Goal: Use online tool/utility: Utilize a website feature to perform a specific function

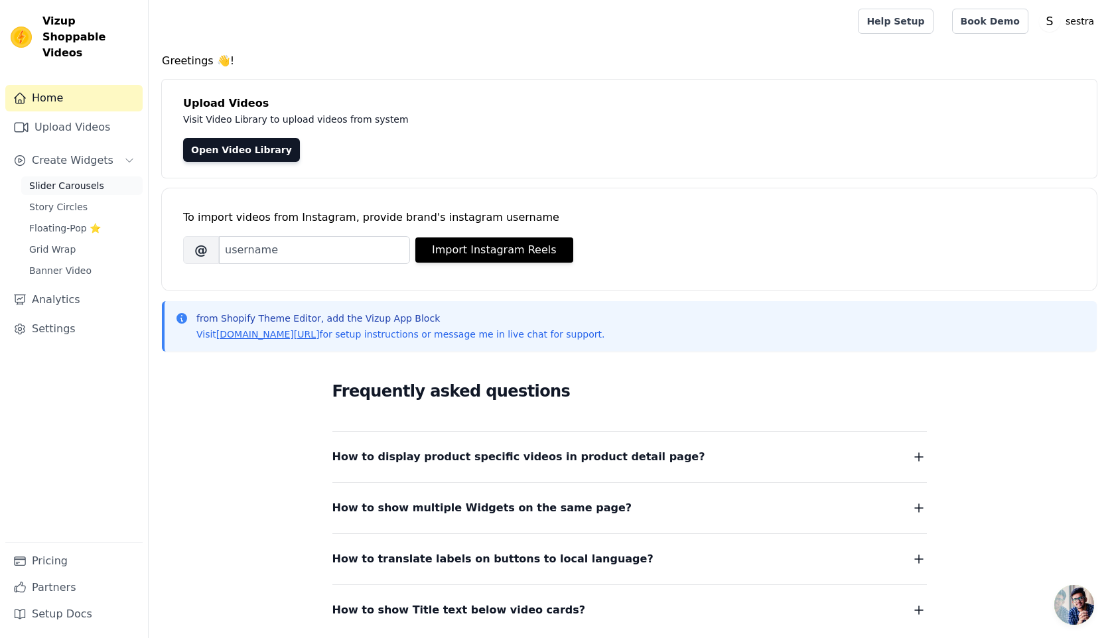
click at [63, 176] on link "Slider Carousels" at bounding box center [81, 185] width 121 height 19
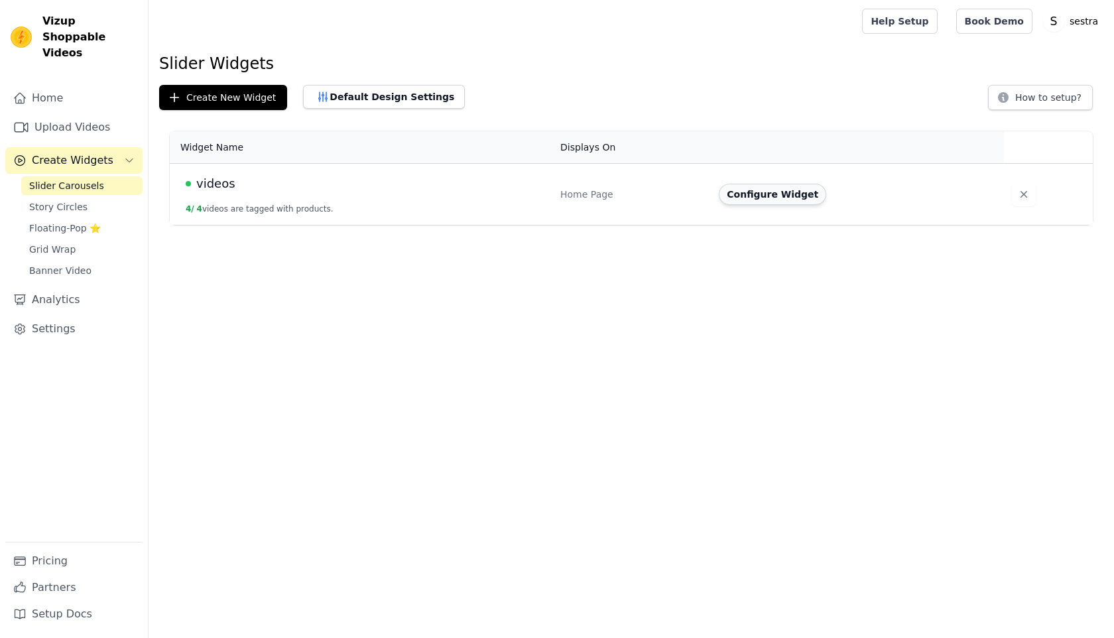
click at [785, 196] on button "Configure Widget" at bounding box center [772, 194] width 107 height 21
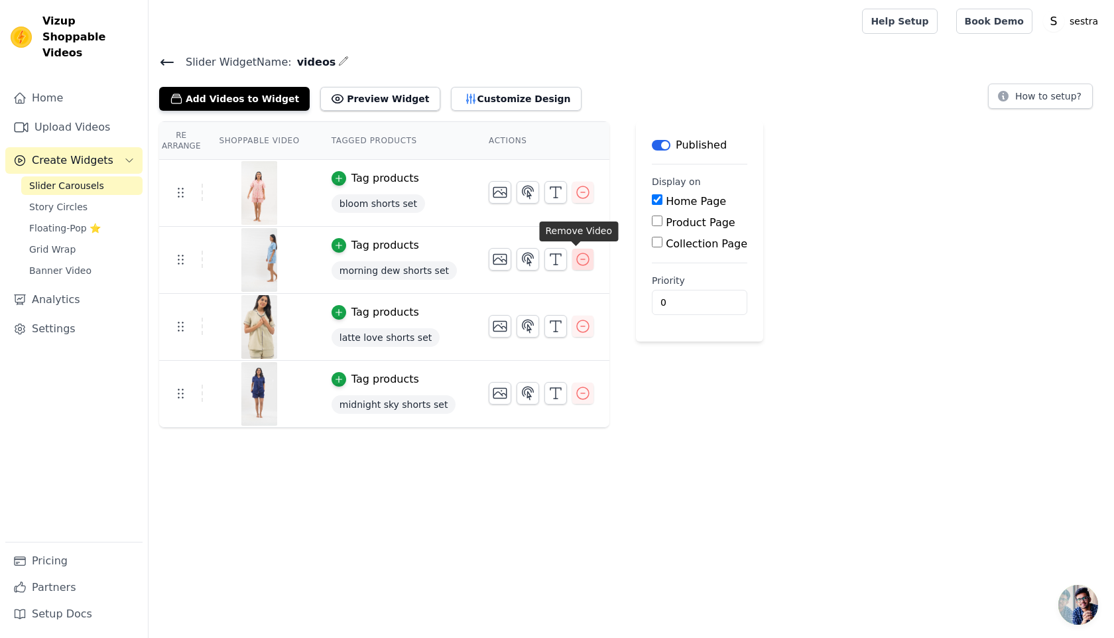
click at [576, 263] on icon "button" at bounding box center [583, 259] width 16 height 16
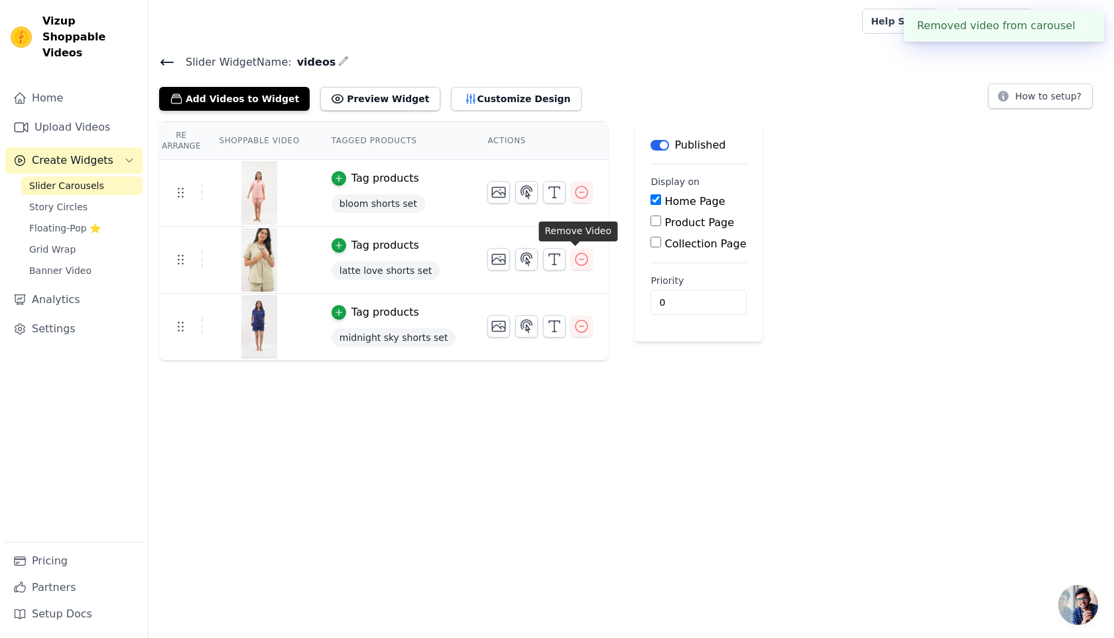
click at [576, 263] on icon "button" at bounding box center [582, 259] width 16 height 16
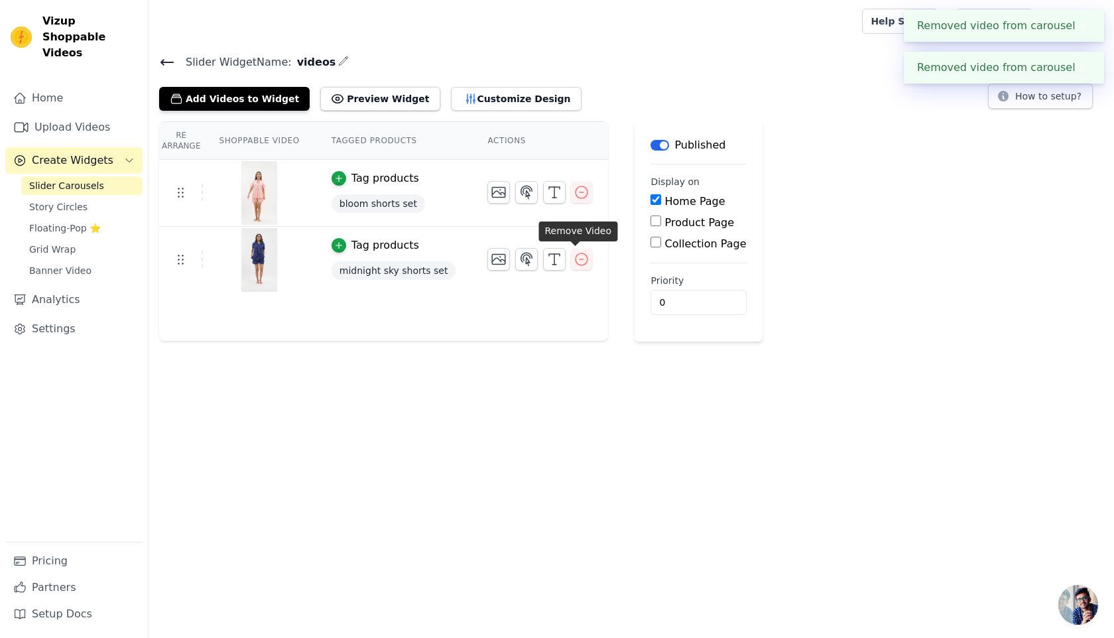
click at [576, 263] on icon "button" at bounding box center [582, 259] width 16 height 16
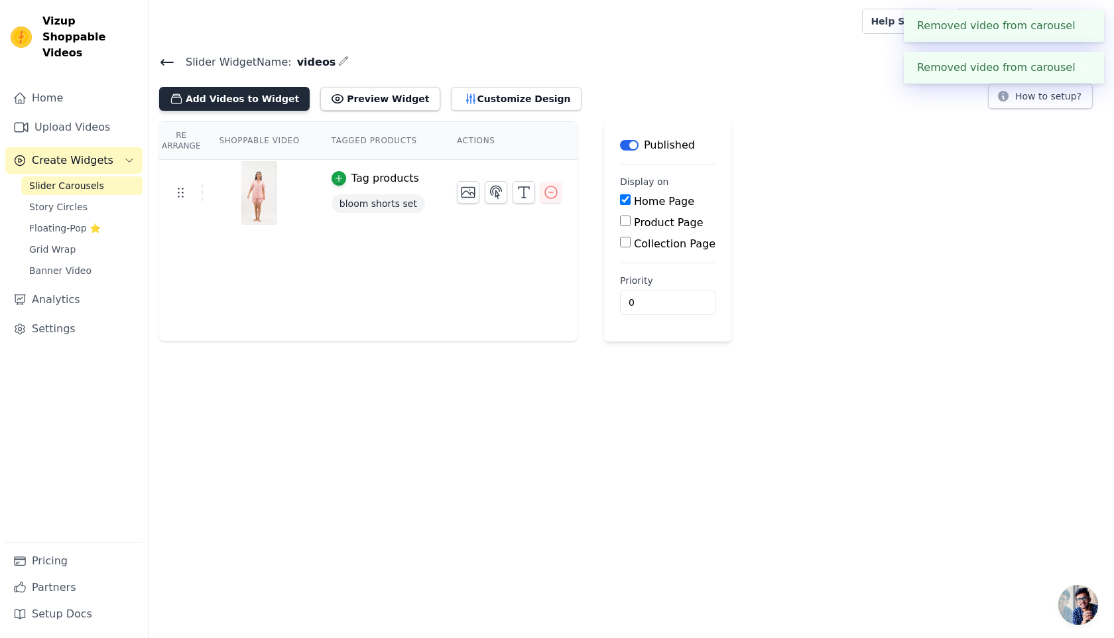
click at [228, 99] on button "Add Videos to Widget" at bounding box center [234, 99] width 151 height 24
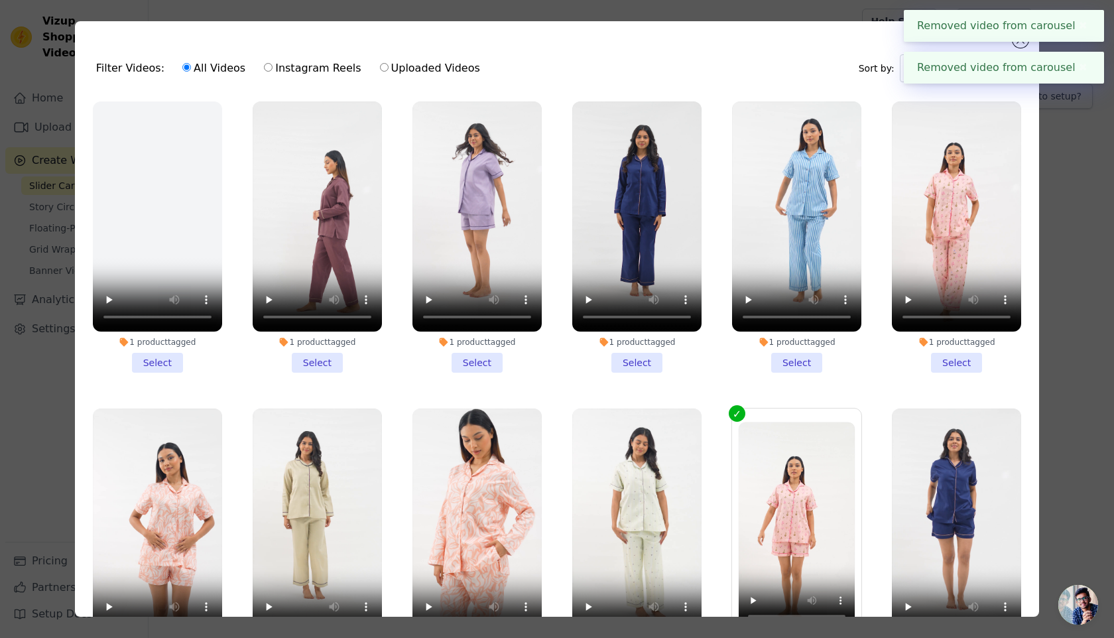
click at [316, 362] on li "1 product tagged Select" at bounding box center [317, 236] width 129 height 271
click at [0, 0] on input "1 product tagged Select" at bounding box center [0, 0] width 0 height 0
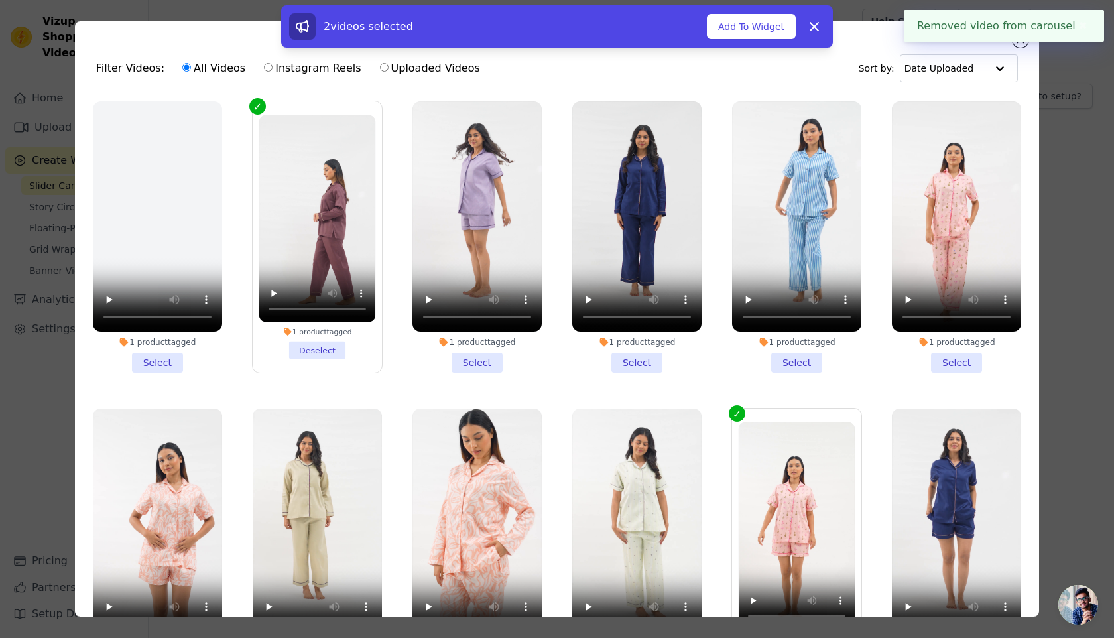
click at [488, 356] on li "1 product tagged Select" at bounding box center [477, 236] width 129 height 271
click at [0, 0] on input "1 product tagged Select" at bounding box center [0, 0] width 0 height 0
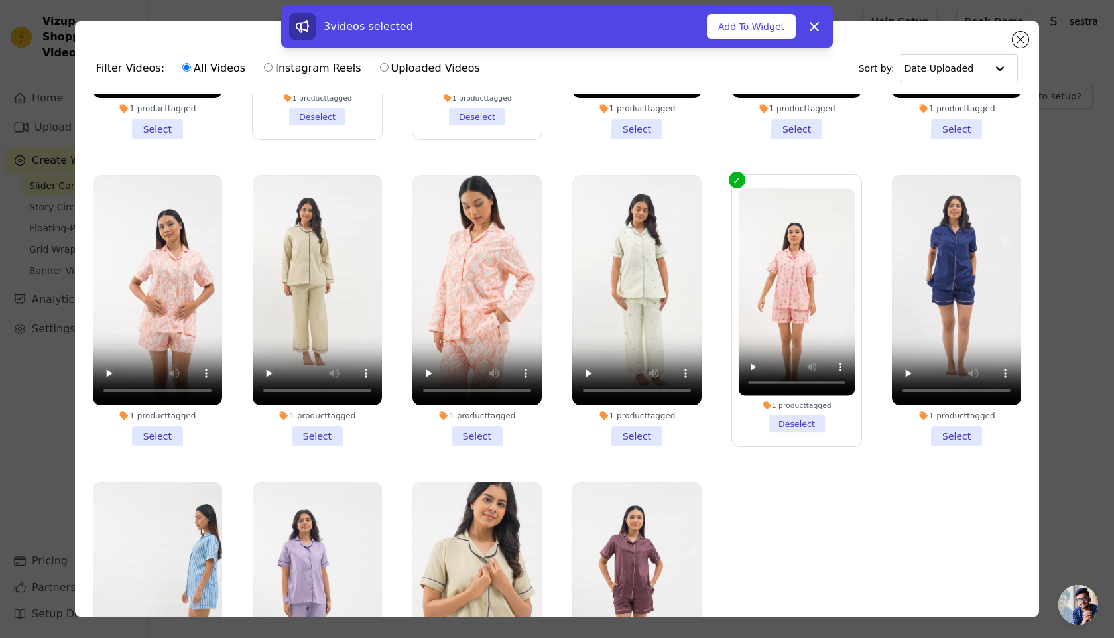
scroll to position [235, 0]
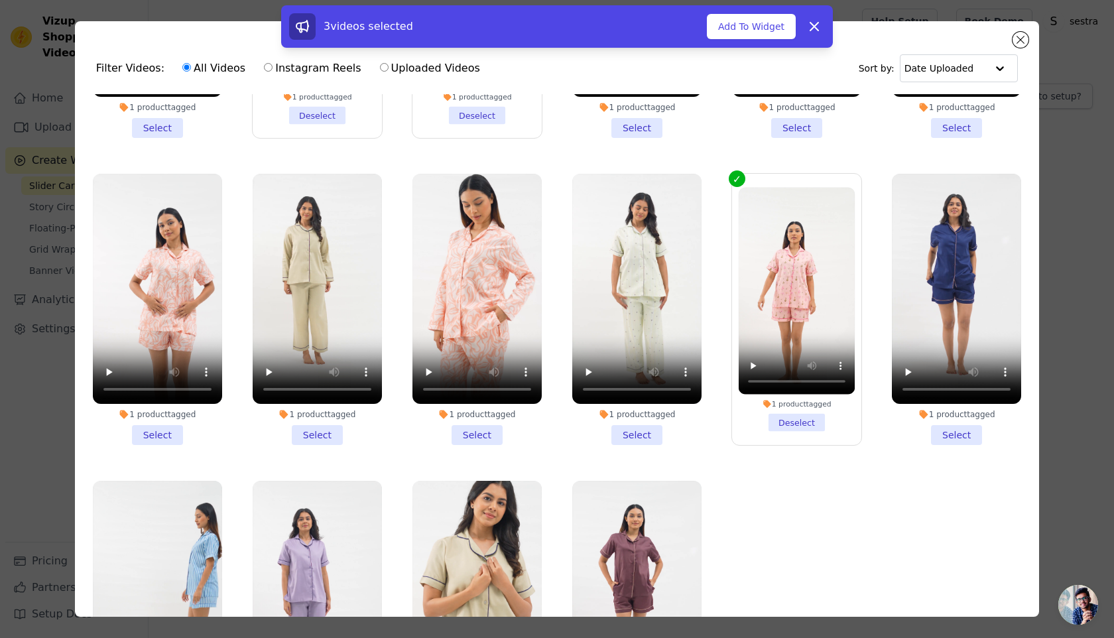
click at [476, 434] on li "1 product tagged Select" at bounding box center [477, 309] width 129 height 271
click at [0, 0] on input "1 product tagged Select" at bounding box center [0, 0] width 0 height 0
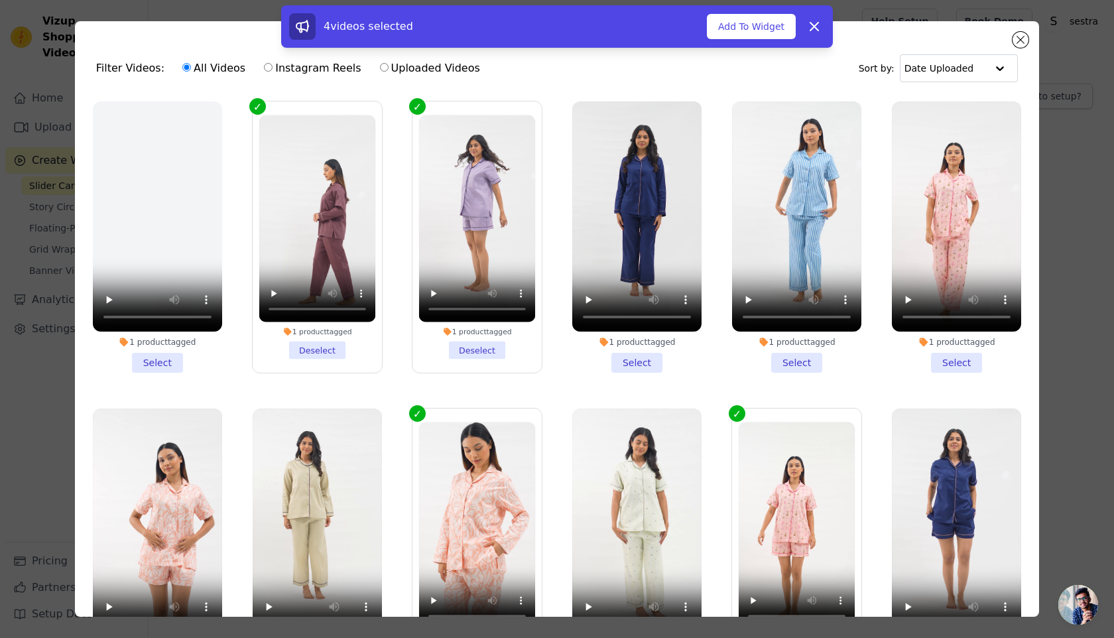
scroll to position [321, 0]
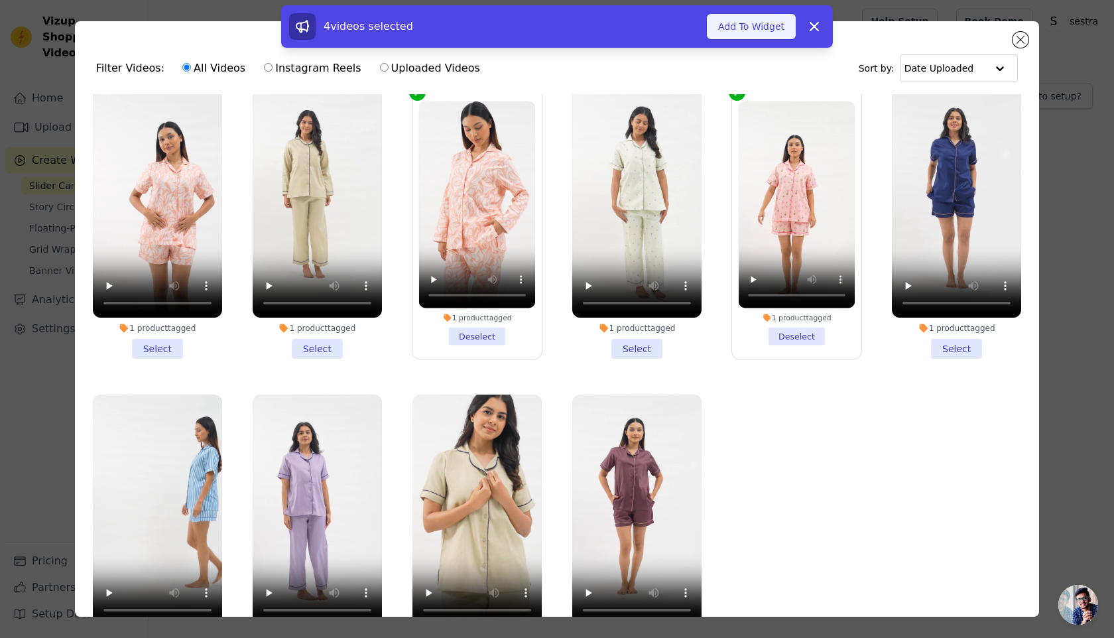
click at [789, 33] on button "Add To Widget" at bounding box center [751, 26] width 89 height 25
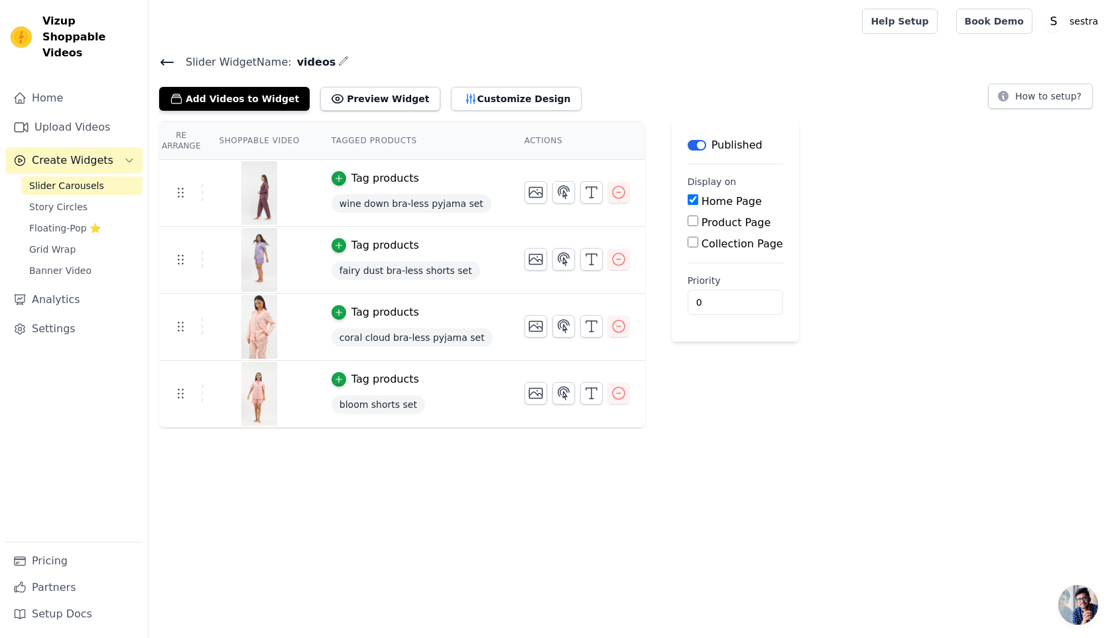
click at [166, 57] on icon at bounding box center [167, 62] width 16 height 16
